Goal: Complete application form: Complete application form

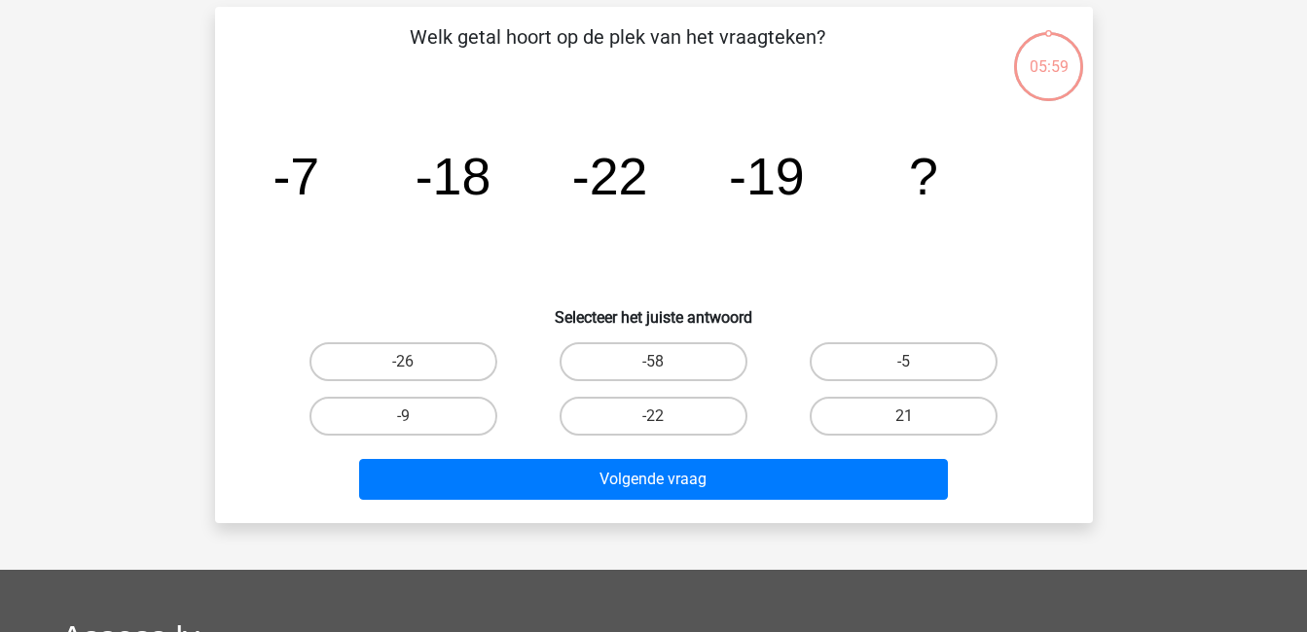
scroll to position [84, 0]
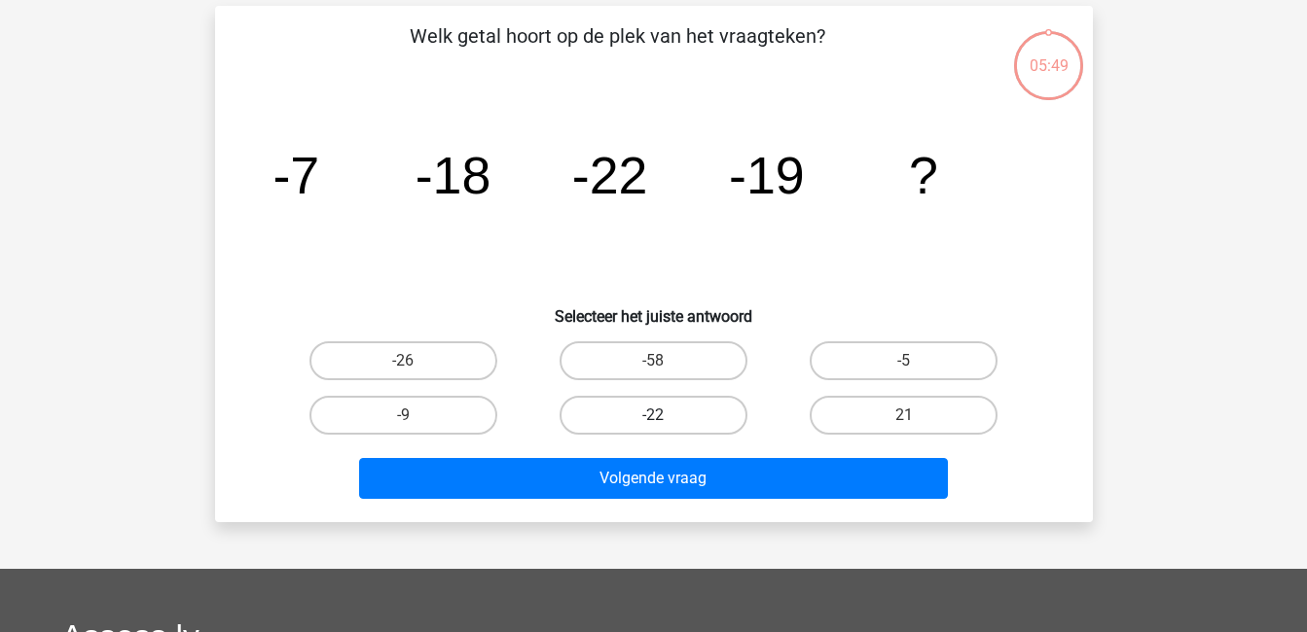
click at [688, 413] on label "-22" at bounding box center [653, 415] width 188 height 39
click at [665, 415] on input "-22" at bounding box center [659, 421] width 13 height 13
radio input "true"
click at [699, 372] on label "-58" at bounding box center [653, 360] width 188 height 39
click at [665, 372] on input "-58" at bounding box center [659, 367] width 13 height 13
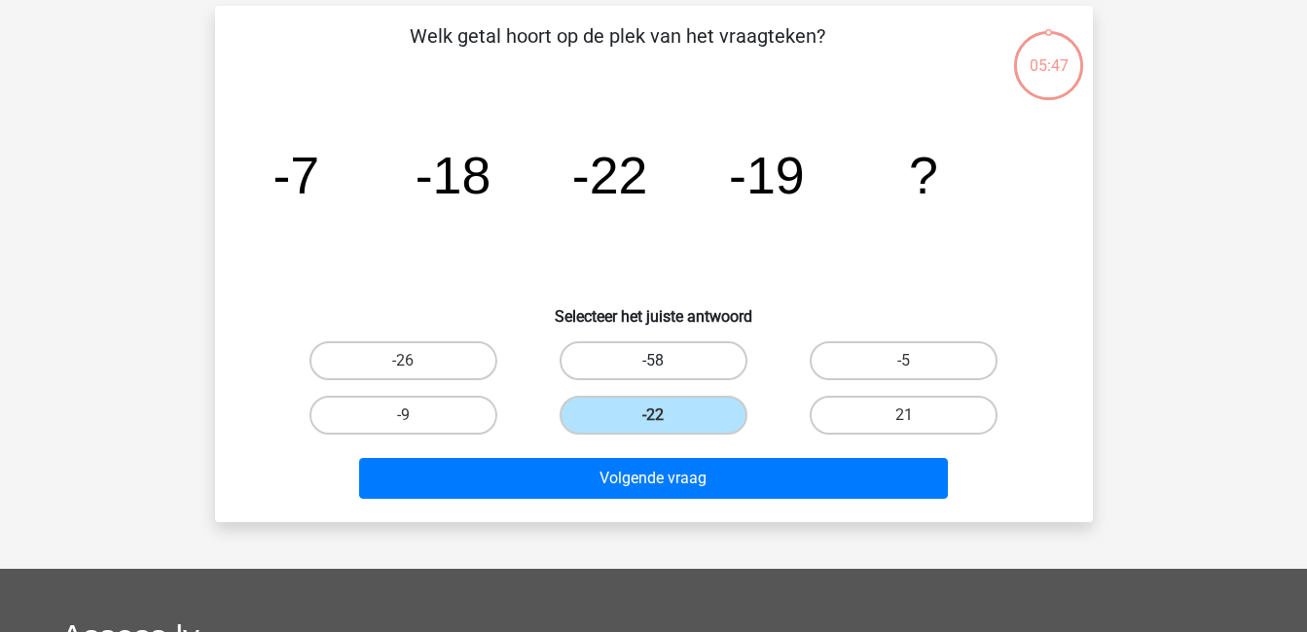
radio input "true"
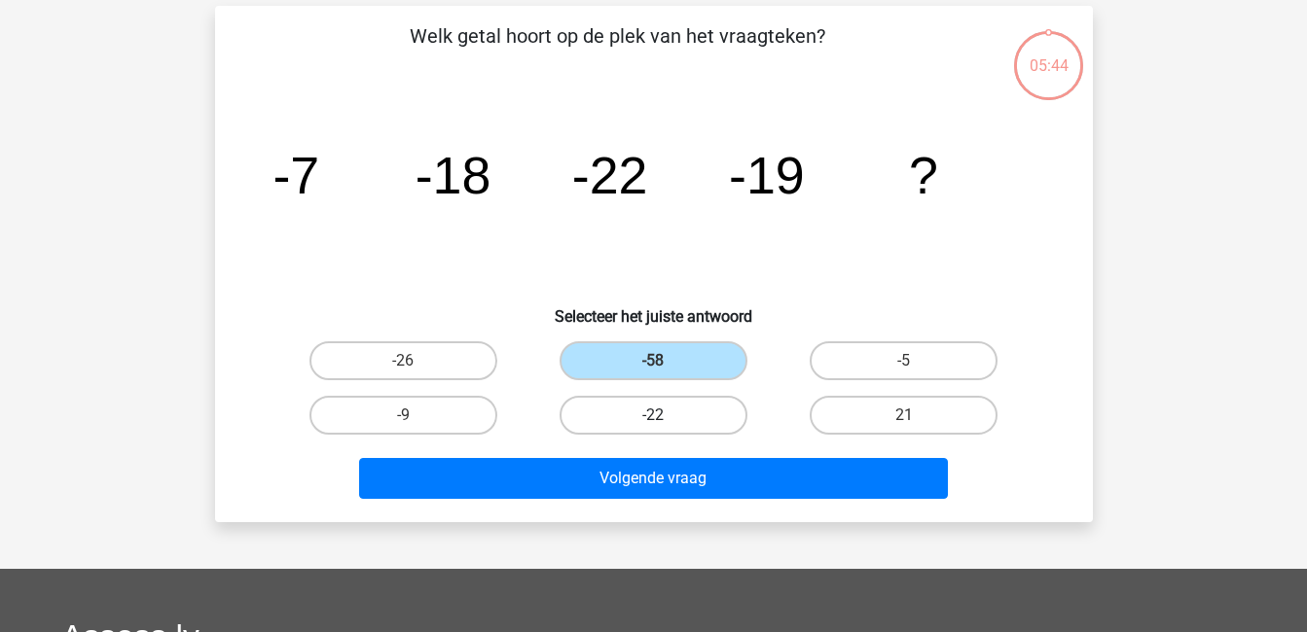
click at [697, 412] on label "-22" at bounding box center [653, 415] width 188 height 39
click at [665, 415] on input "-22" at bounding box center [659, 421] width 13 height 13
radio input "true"
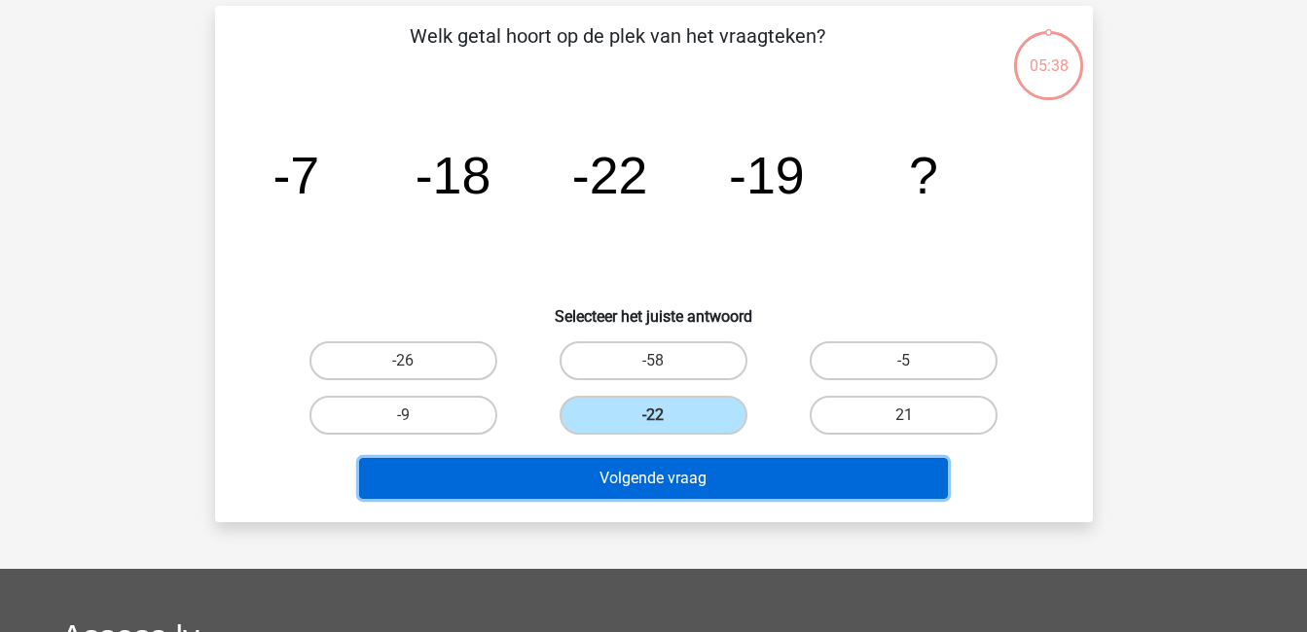
click at [765, 485] on button "Volgende vraag" at bounding box center [653, 478] width 589 height 41
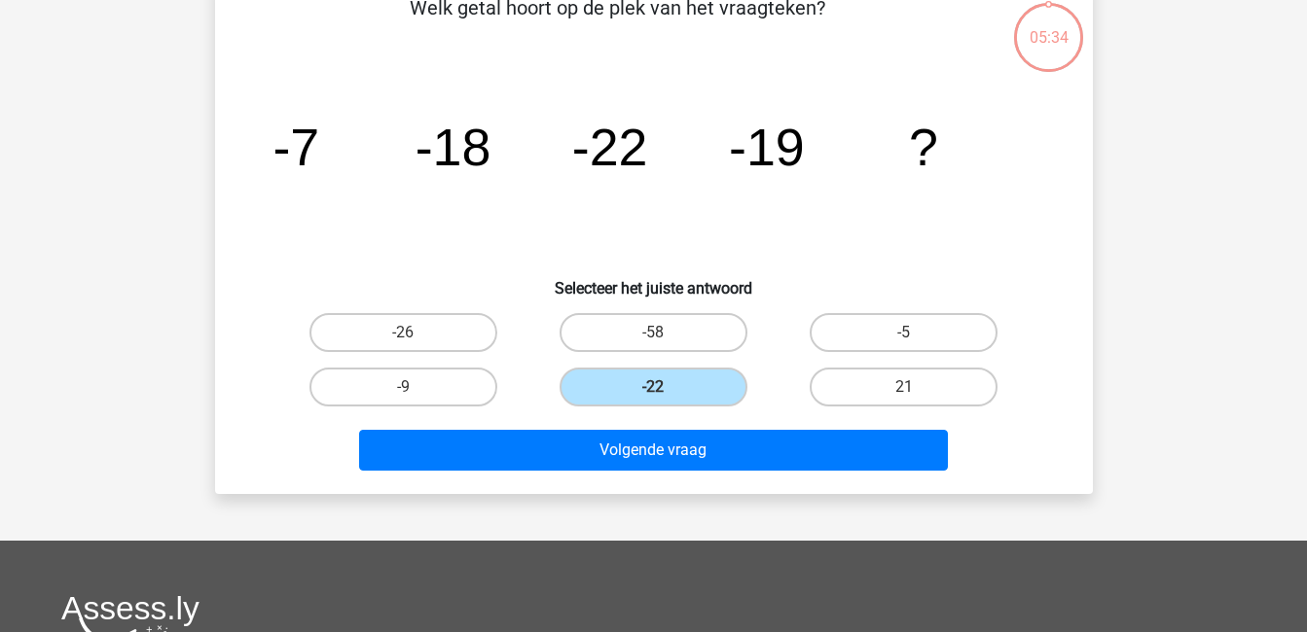
scroll to position [128, 0]
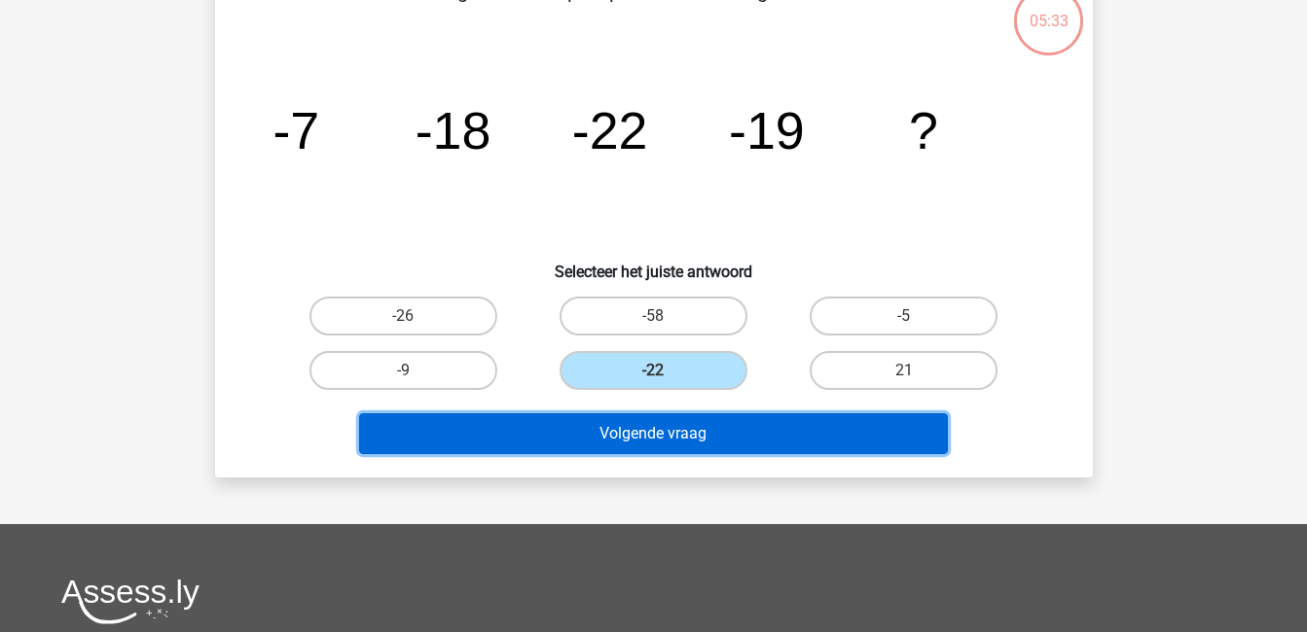
click at [734, 425] on button "Volgende vraag" at bounding box center [653, 433] width 589 height 41
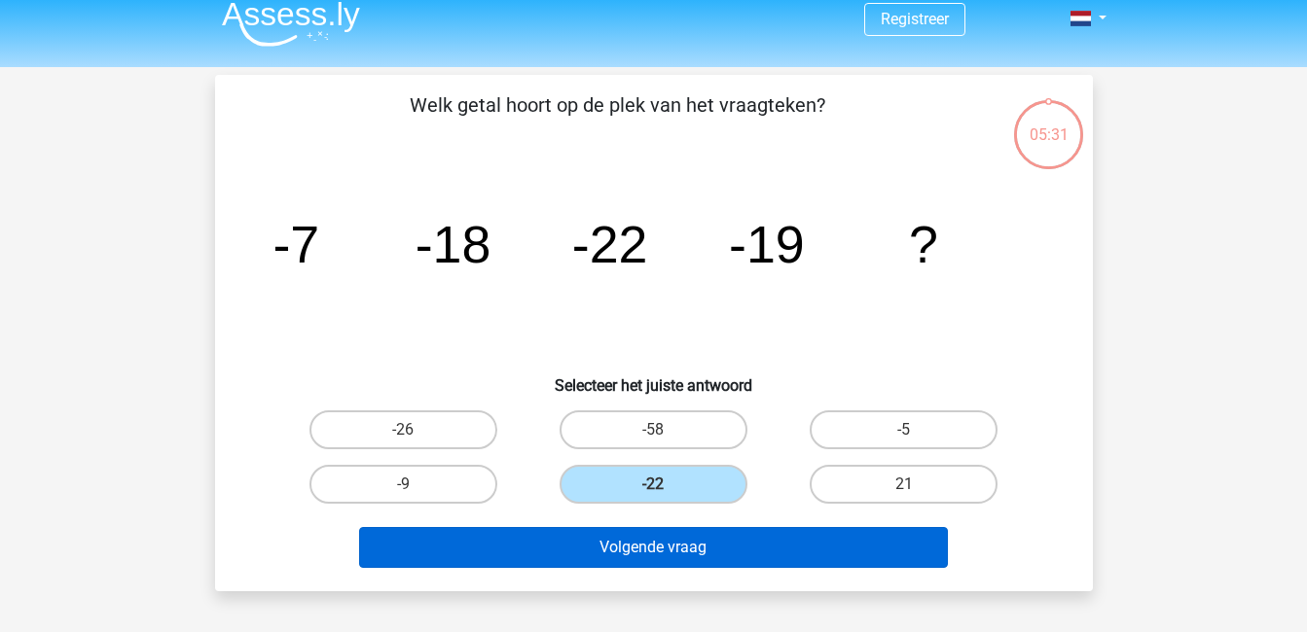
scroll to position [0, 0]
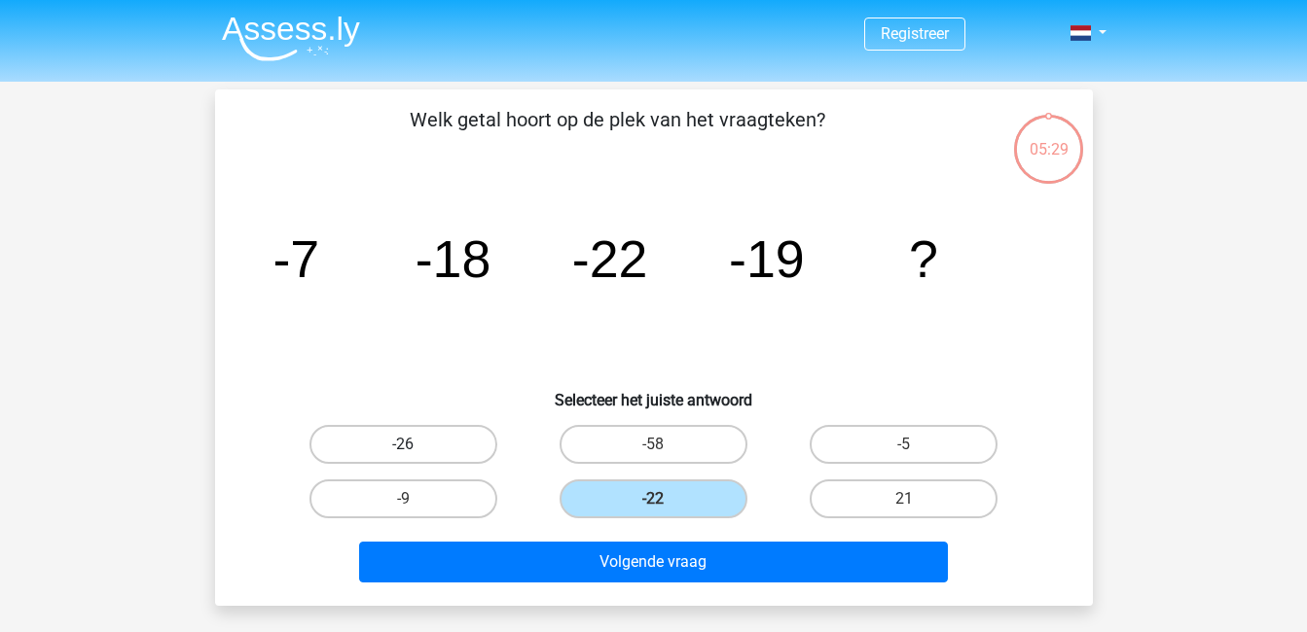
click at [375, 447] on label "-26" at bounding box center [403, 444] width 188 height 39
click at [403, 447] on input "-26" at bounding box center [409, 451] width 13 height 13
radio input "true"
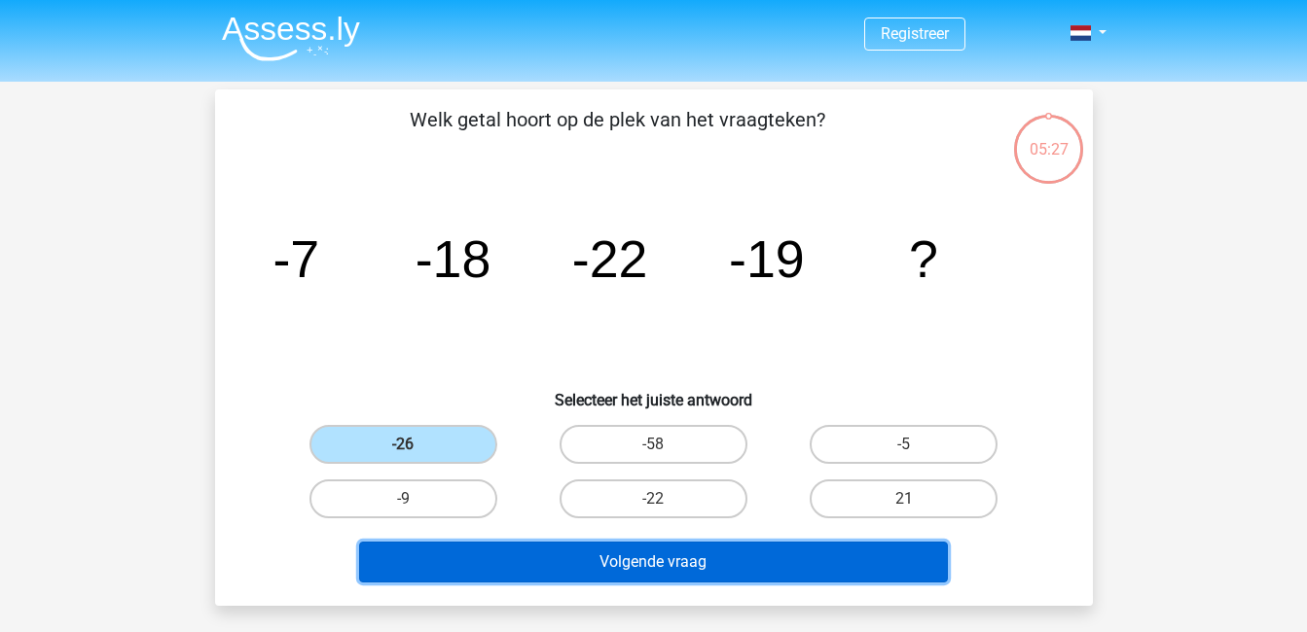
click at [621, 564] on button "Volgende vraag" at bounding box center [653, 562] width 589 height 41
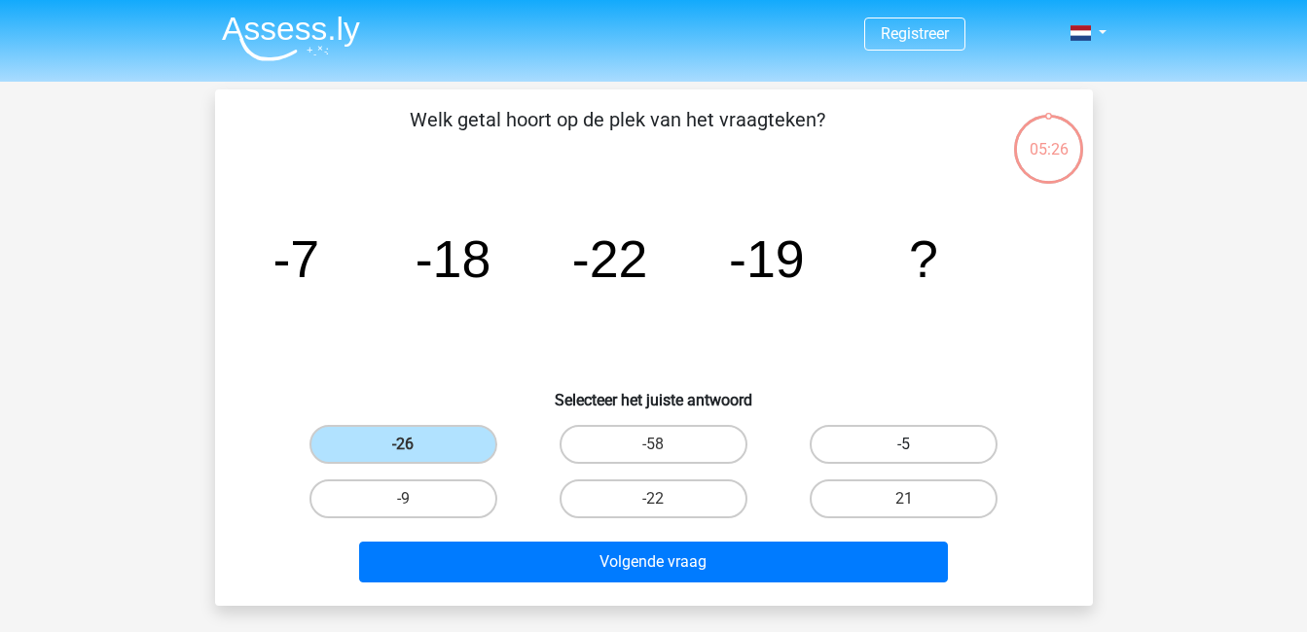
click at [841, 446] on label "-5" at bounding box center [903, 444] width 188 height 39
click at [904, 446] on input "-5" at bounding box center [910, 451] width 13 height 13
radio input "true"
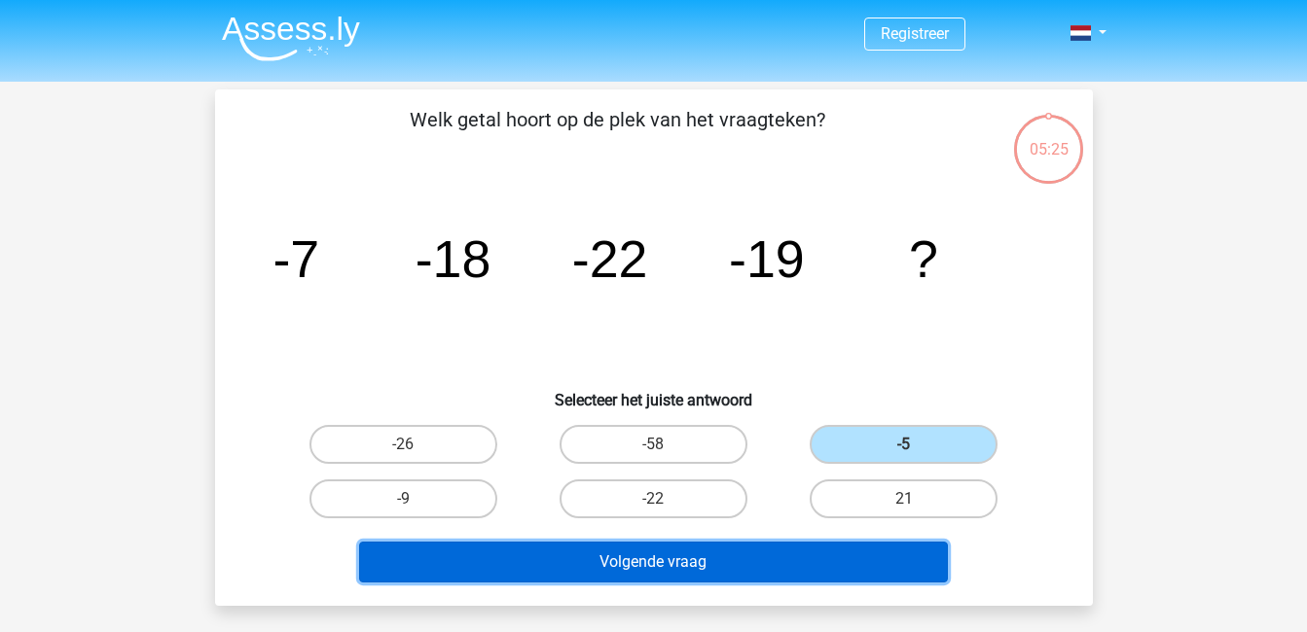
click at [715, 563] on button "Volgende vraag" at bounding box center [653, 562] width 589 height 41
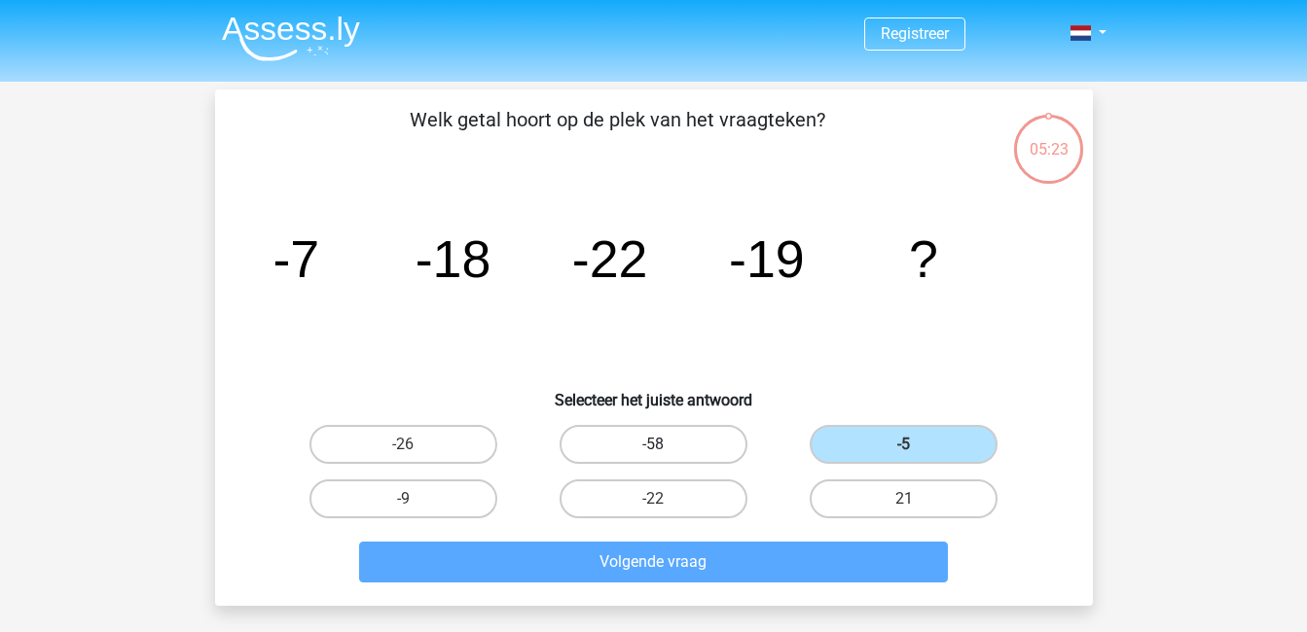
click at [669, 442] on label "-58" at bounding box center [653, 444] width 188 height 39
click at [665, 445] on input "-58" at bounding box center [659, 451] width 13 height 13
radio input "true"
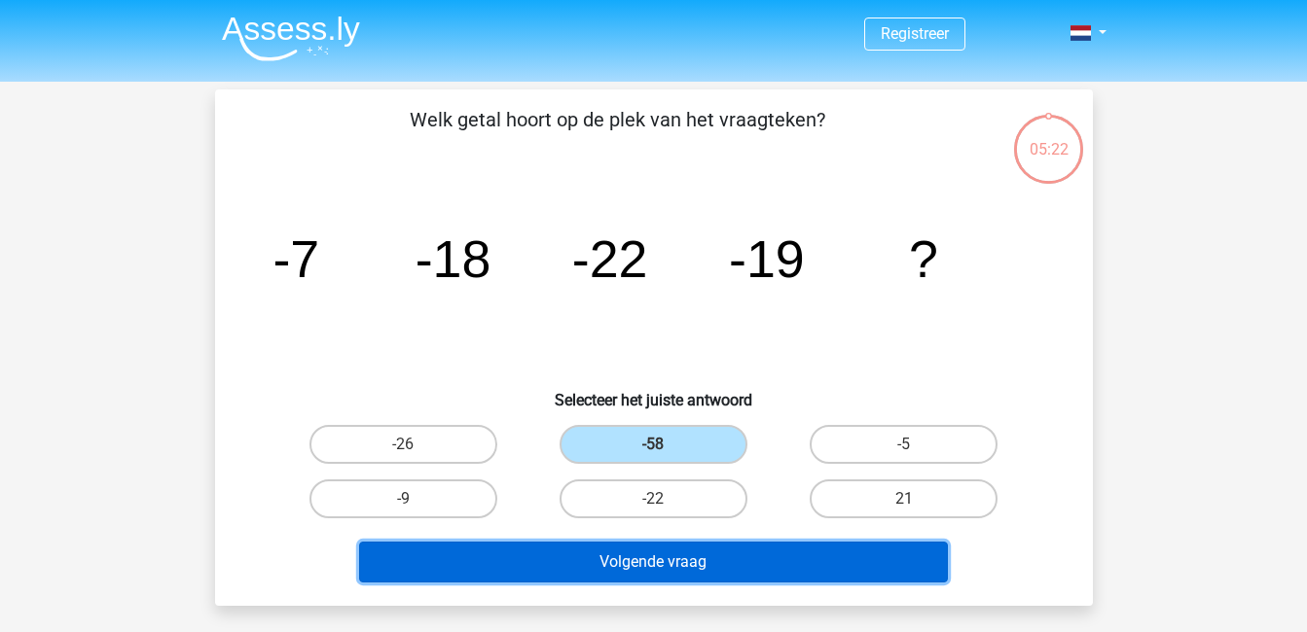
click at [736, 557] on button "Volgende vraag" at bounding box center [653, 562] width 589 height 41
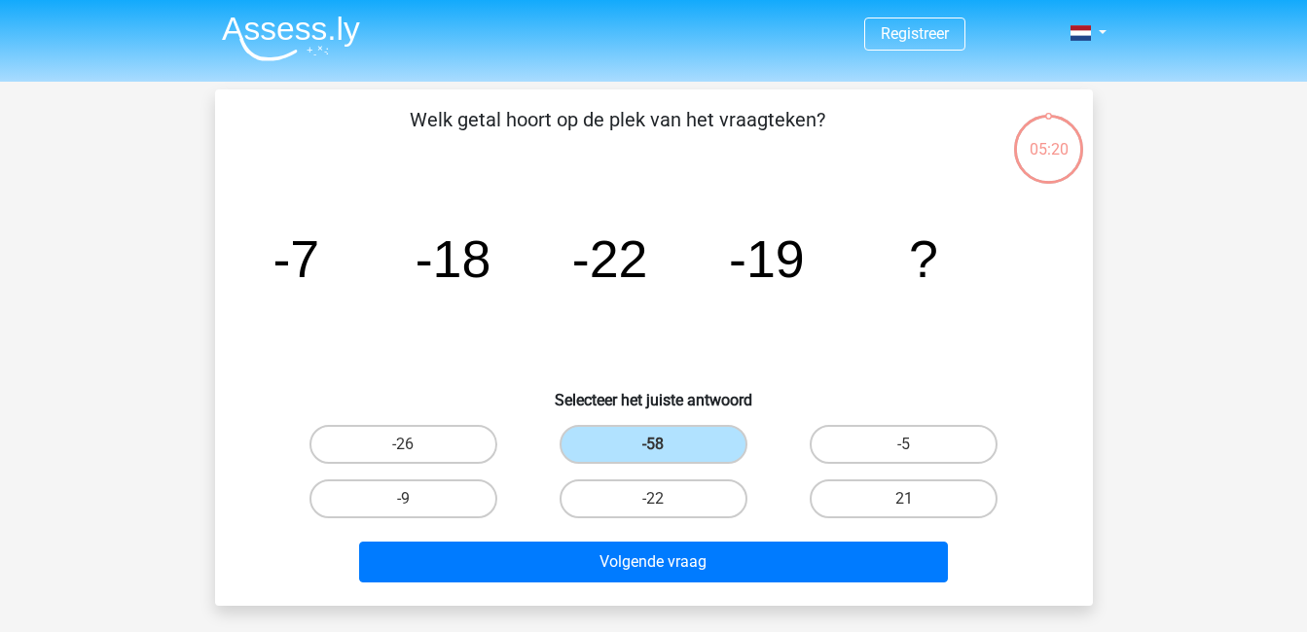
click at [409, 499] on input "-9" at bounding box center [409, 505] width 13 height 13
radio input "true"
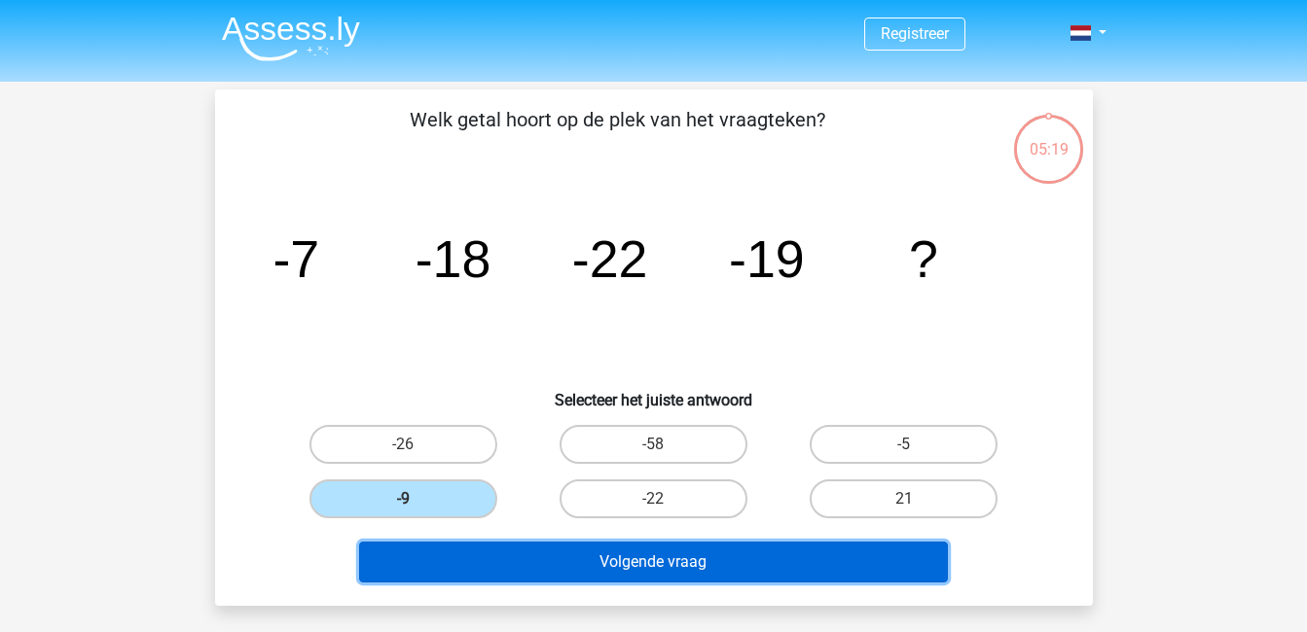
click at [659, 559] on button "Volgende vraag" at bounding box center [653, 562] width 589 height 41
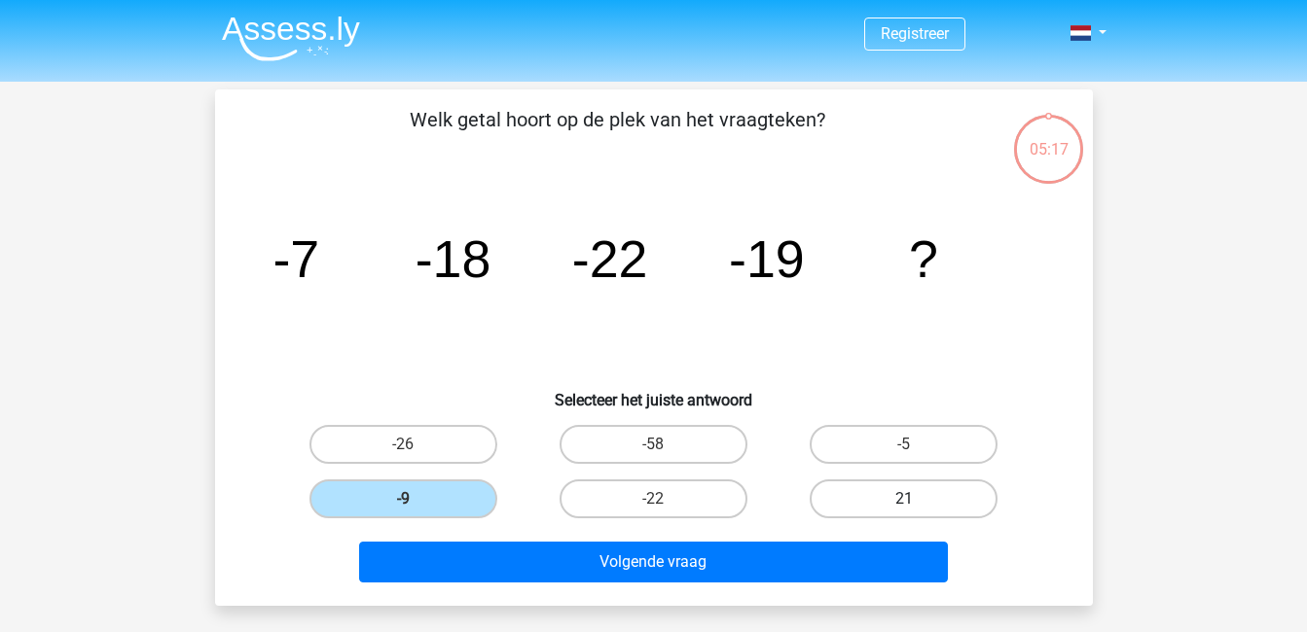
click at [880, 482] on label "21" at bounding box center [903, 499] width 188 height 39
click at [904, 499] on input "21" at bounding box center [910, 505] width 13 height 13
radio input "true"
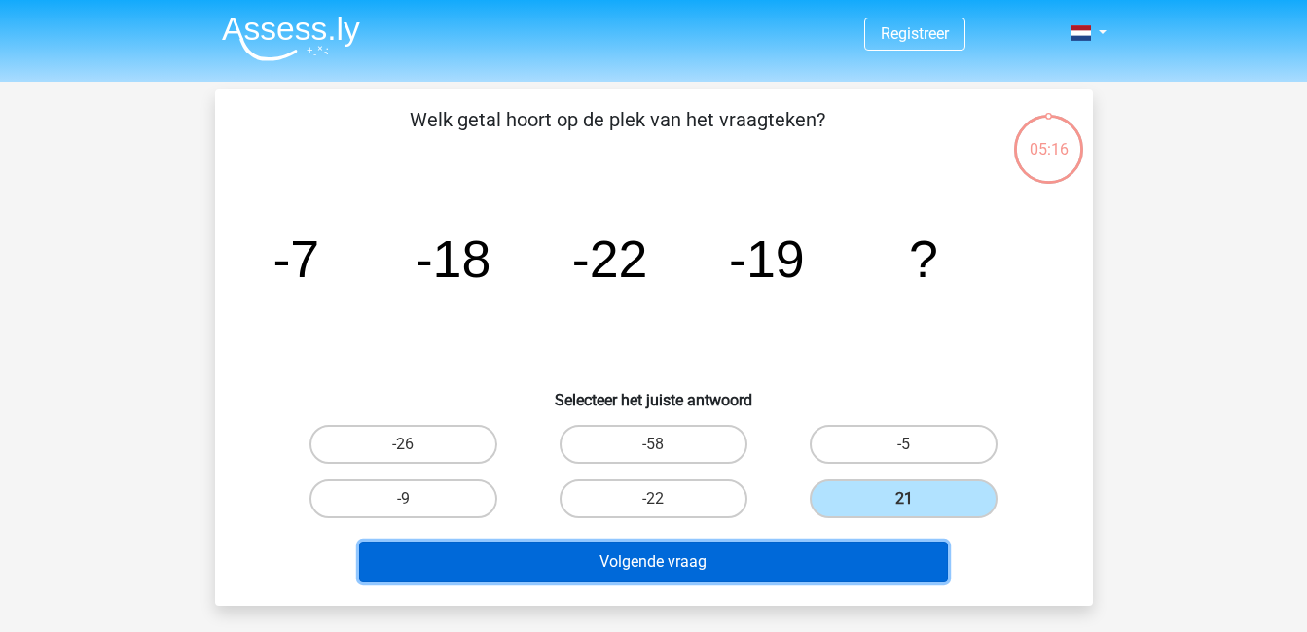
click at [767, 564] on button "Volgende vraag" at bounding box center [653, 562] width 589 height 41
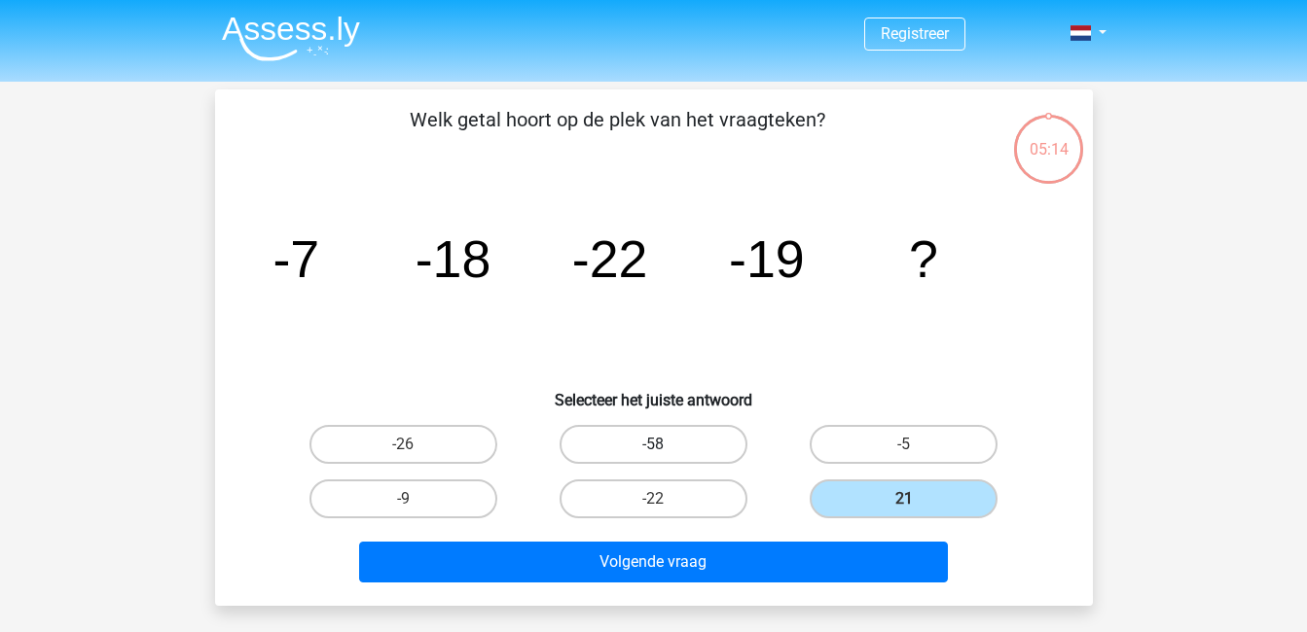
click at [674, 431] on label "-58" at bounding box center [653, 444] width 188 height 39
click at [665, 445] on input "-58" at bounding box center [659, 451] width 13 height 13
radio input "true"
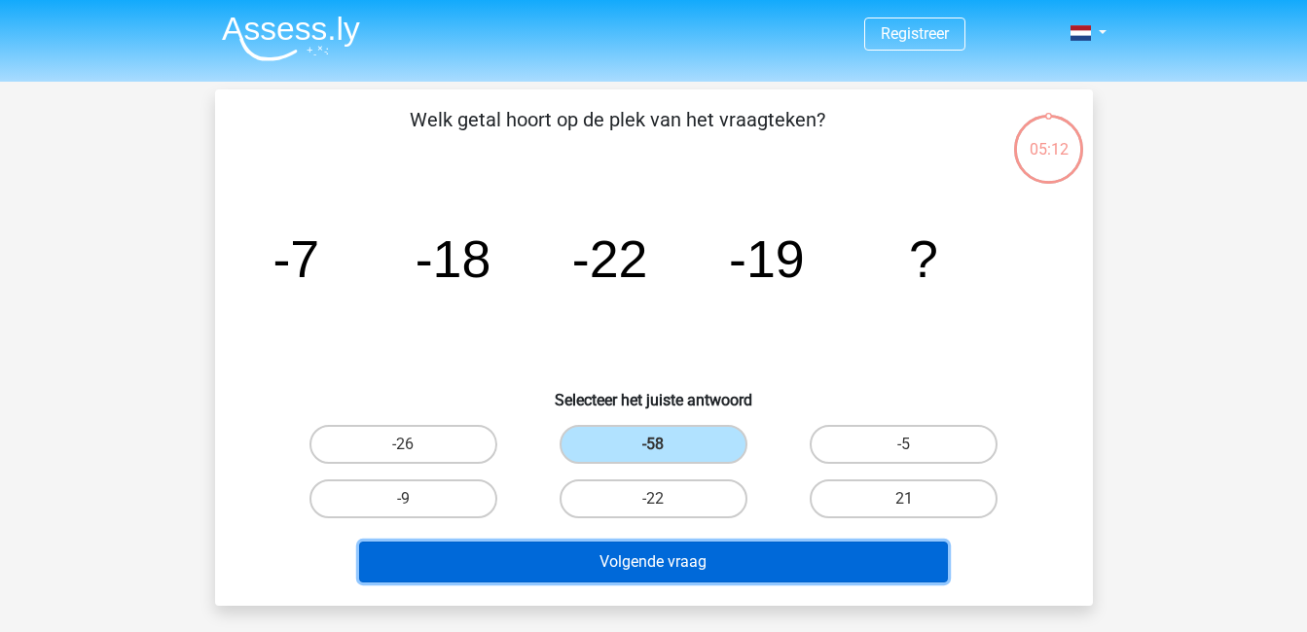
click at [741, 561] on button "Volgende vraag" at bounding box center [653, 562] width 589 height 41
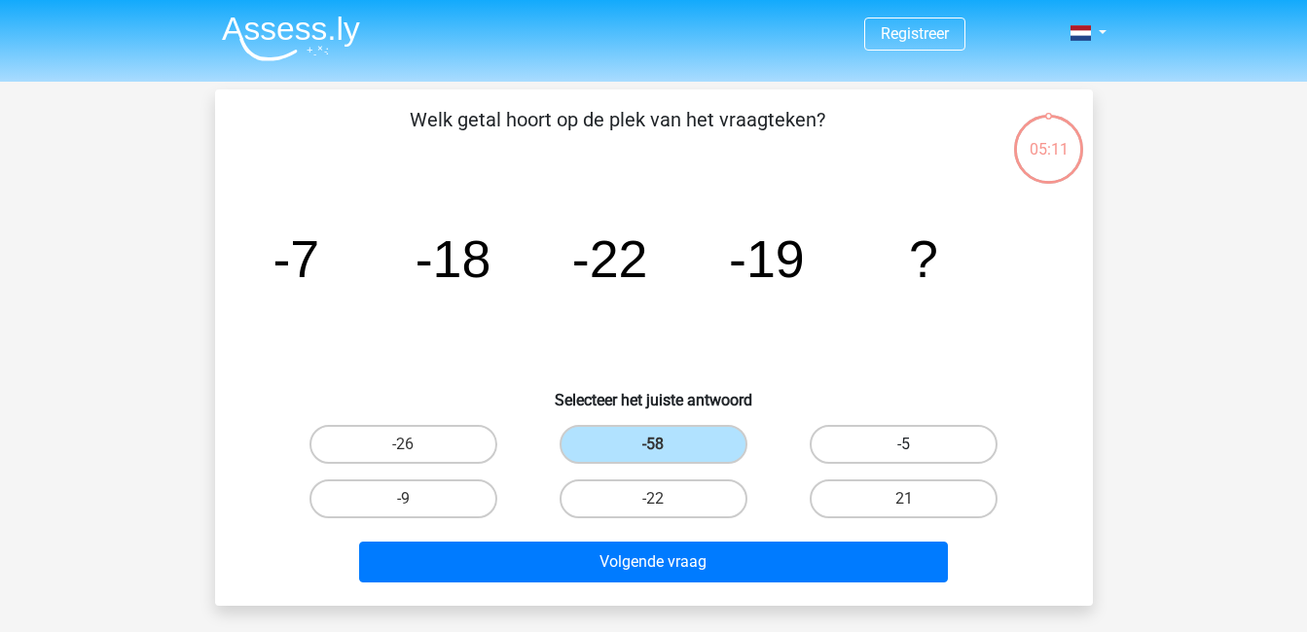
click at [863, 441] on label "-5" at bounding box center [903, 444] width 188 height 39
click at [904, 445] on input "-5" at bounding box center [910, 451] width 13 height 13
radio input "true"
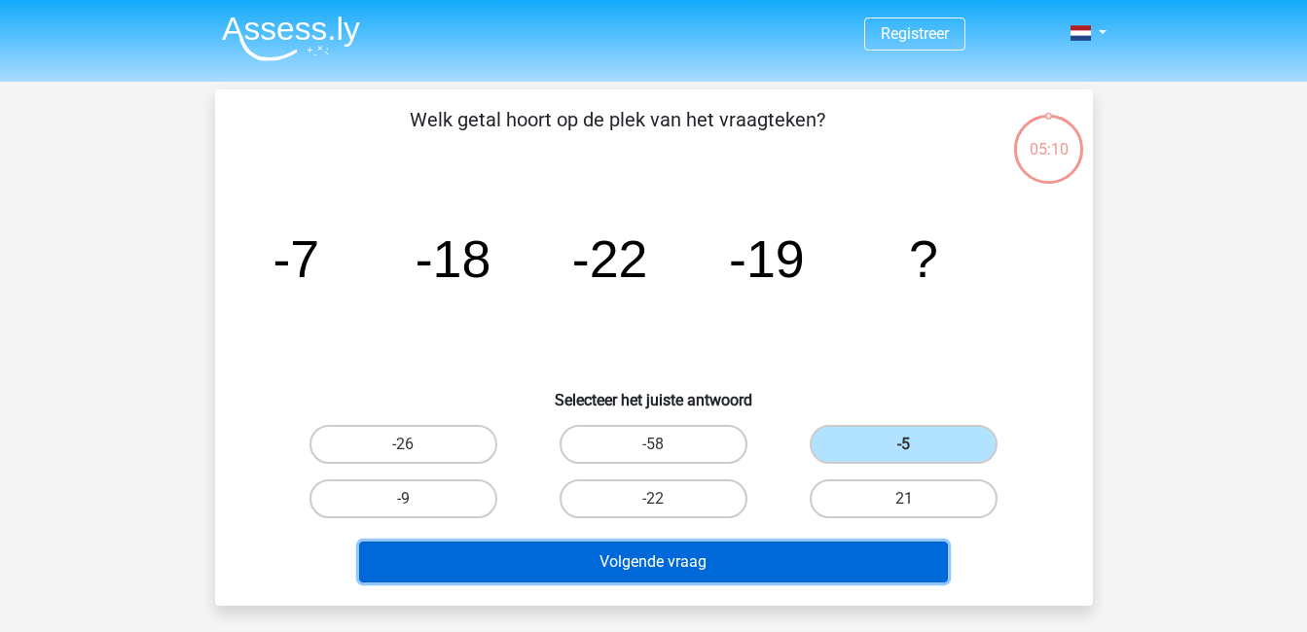
click at [851, 564] on button "Volgende vraag" at bounding box center [653, 562] width 589 height 41
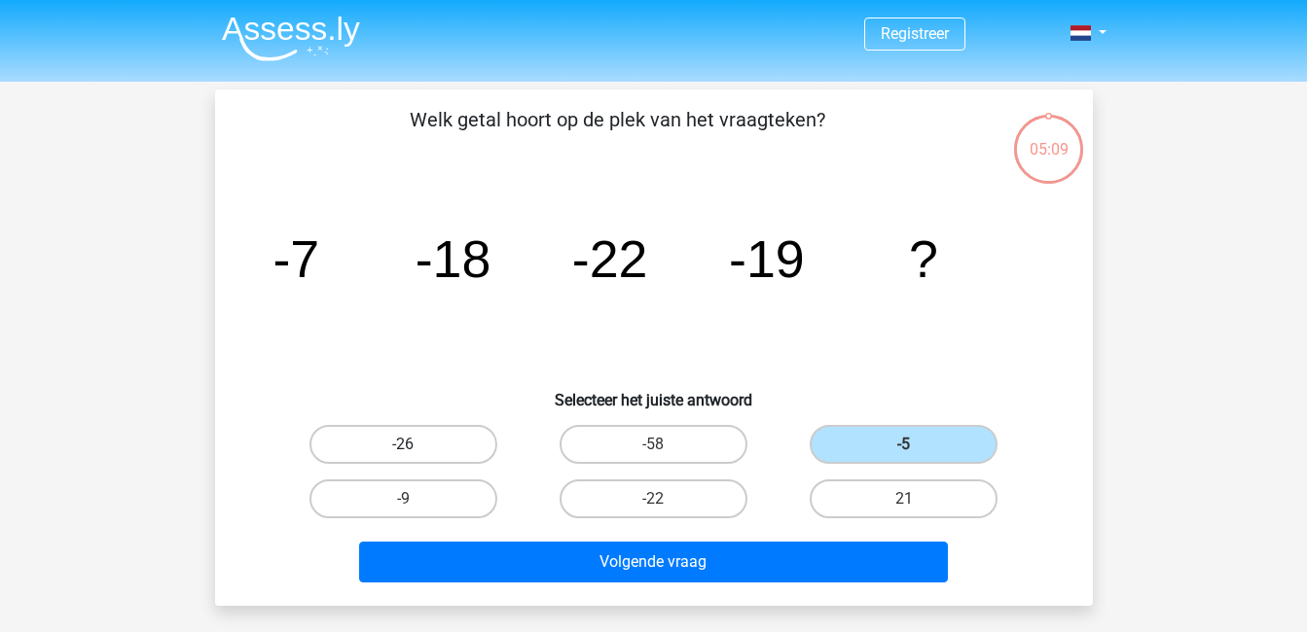
click at [424, 438] on label "-26" at bounding box center [403, 444] width 188 height 39
click at [415, 445] on input "-26" at bounding box center [409, 451] width 13 height 13
radio input "true"
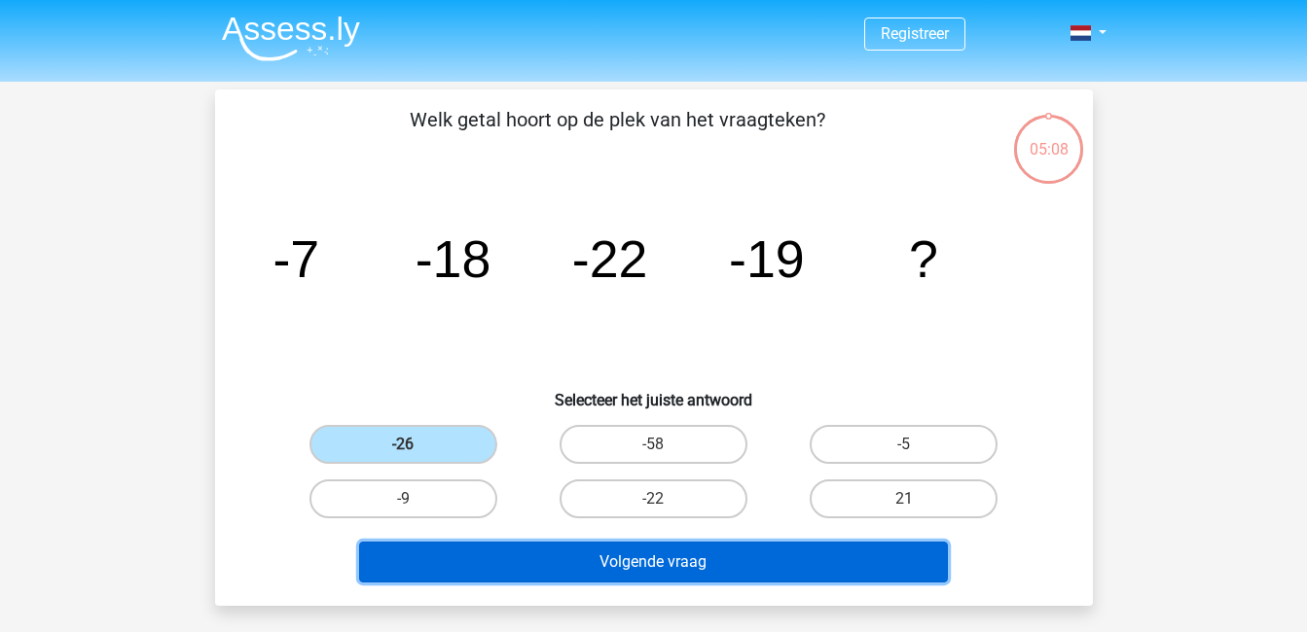
click at [633, 565] on button "Volgende vraag" at bounding box center [653, 562] width 589 height 41
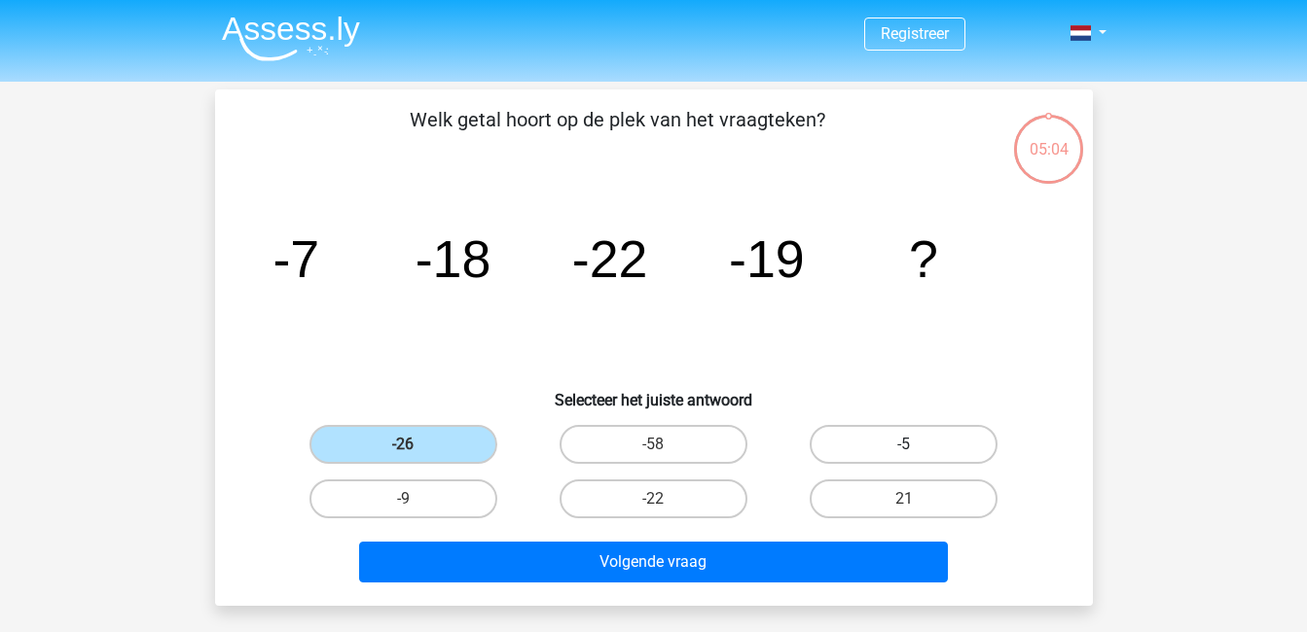
click at [905, 440] on label "-5" at bounding box center [903, 444] width 188 height 39
click at [905, 445] on input "-5" at bounding box center [910, 451] width 13 height 13
radio input "true"
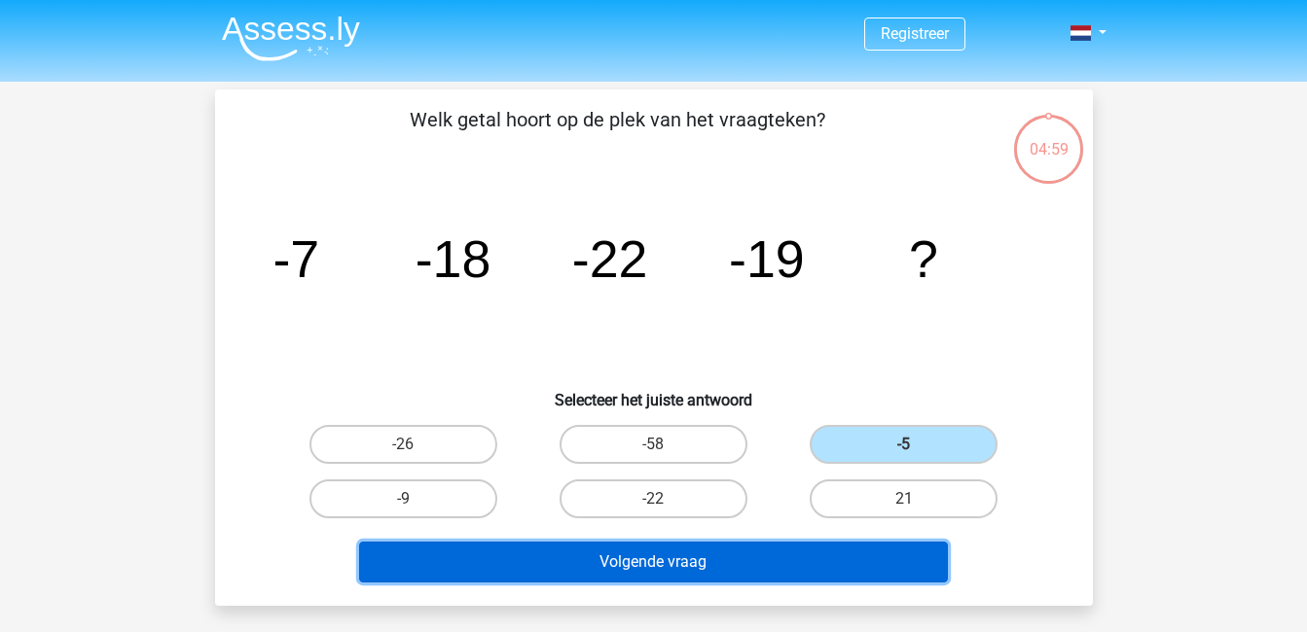
click at [844, 560] on button "Volgende vraag" at bounding box center [653, 562] width 589 height 41
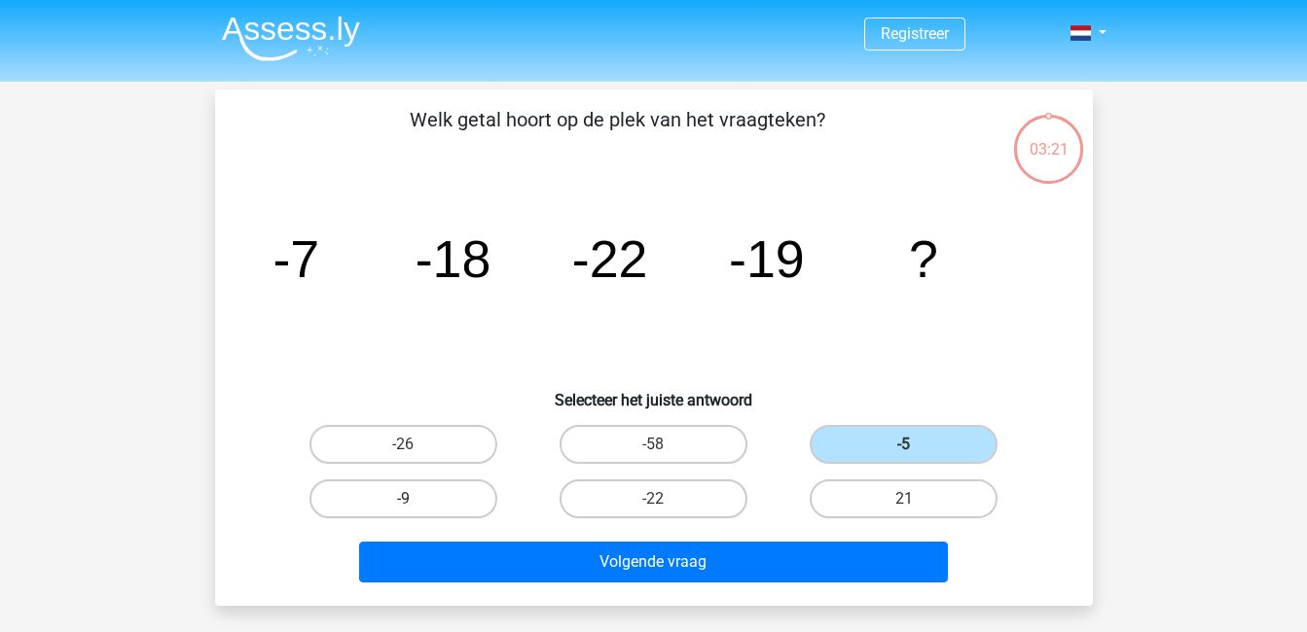
click at [439, 507] on label "-9" at bounding box center [403, 499] width 188 height 39
click at [415, 507] on input "-9" at bounding box center [409, 505] width 13 height 13
radio input "true"
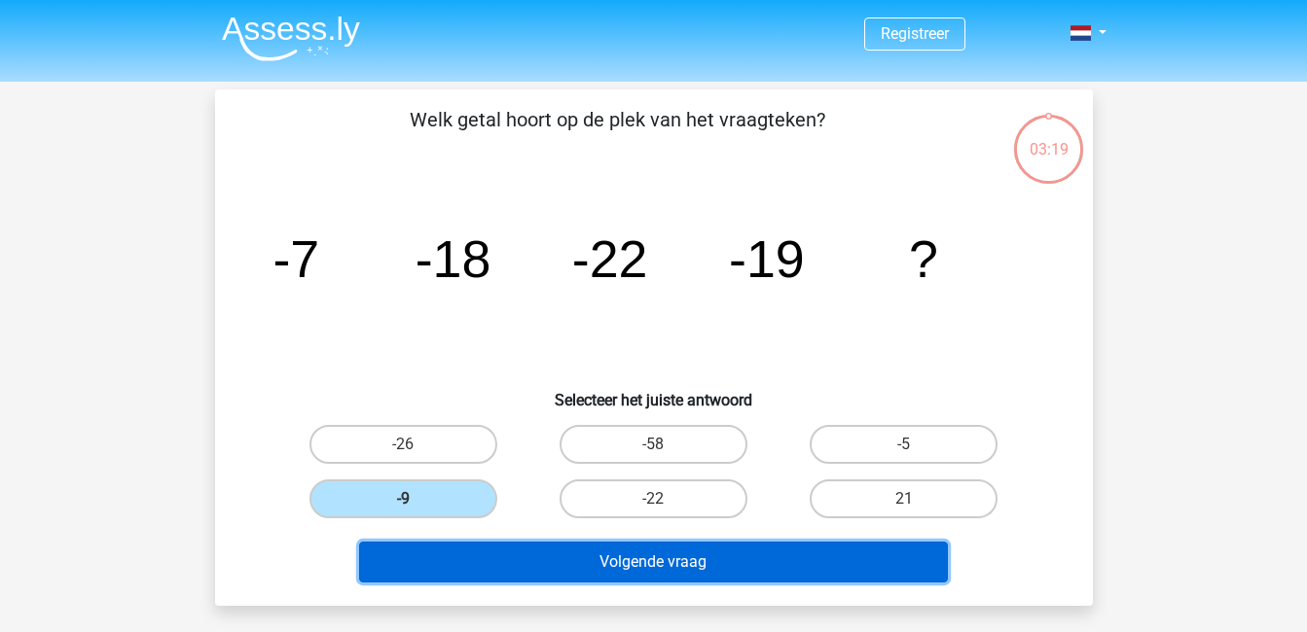
click at [621, 556] on button "Volgende vraag" at bounding box center [653, 562] width 589 height 41
